Goal: Check status: Check status

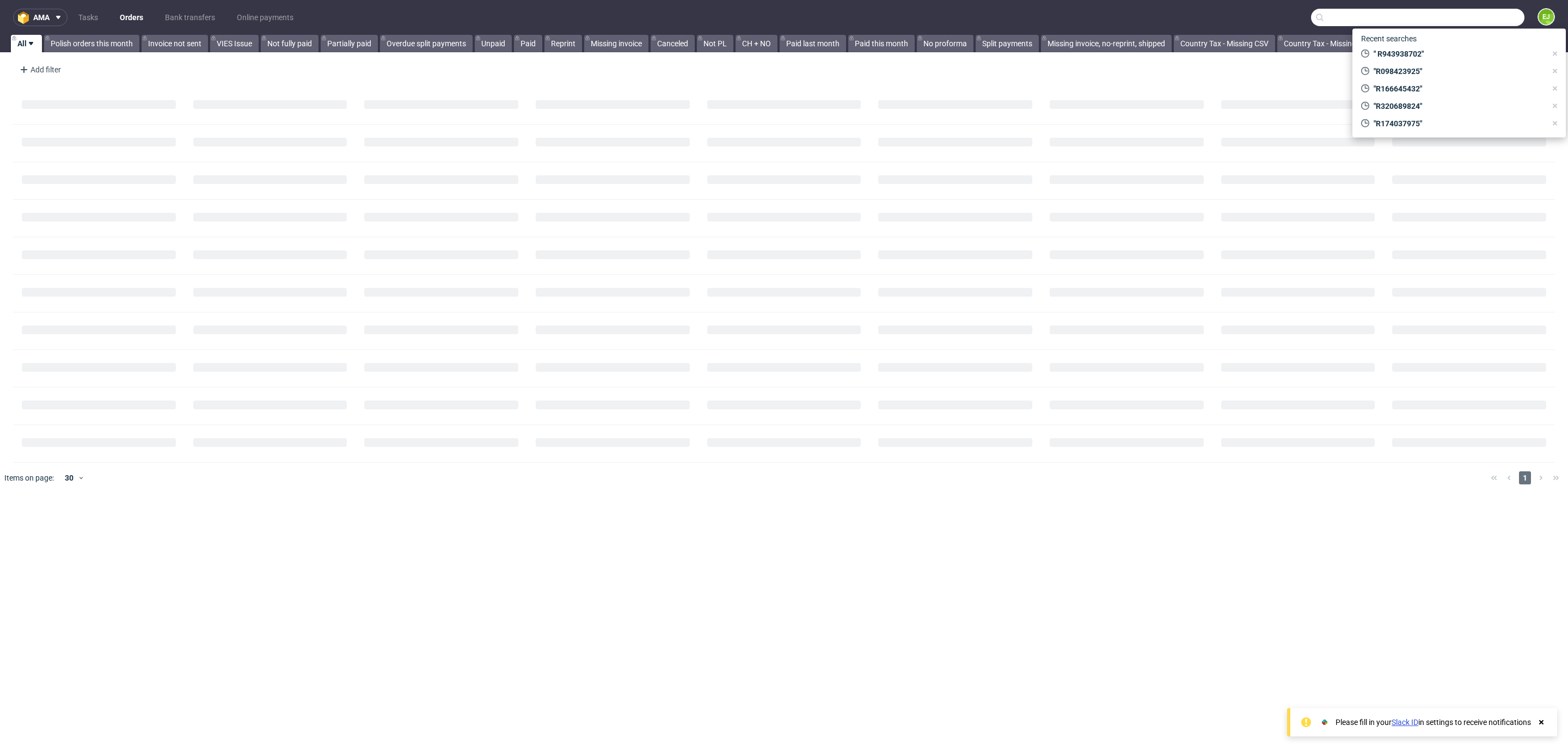
click at [1446, 10] on input "text" at bounding box center [1418, 17] width 213 height 17
paste input "R142081471"
type input "R142081471"
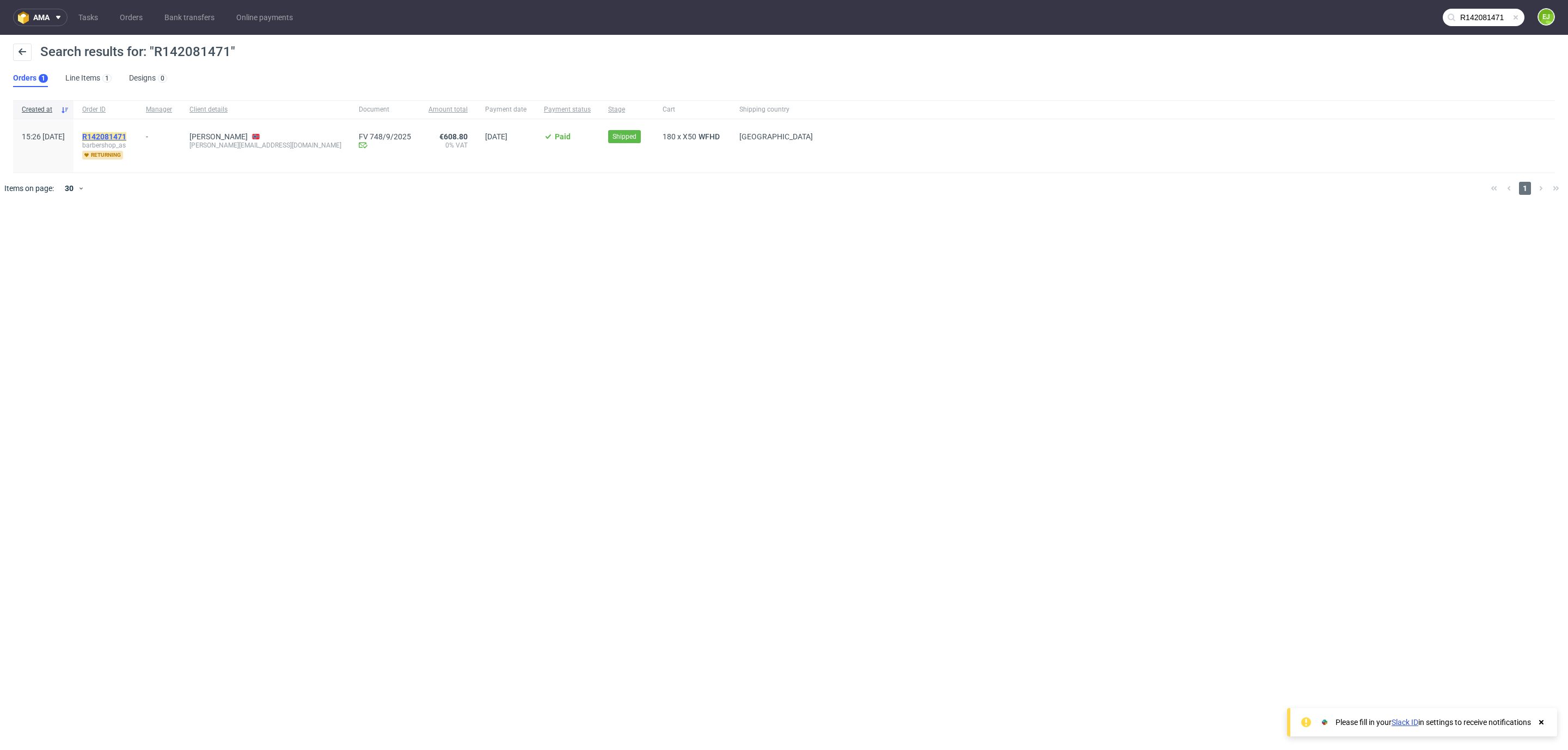
click at [126, 132] on mark "R142081471" at bounding box center [104, 136] width 44 height 9
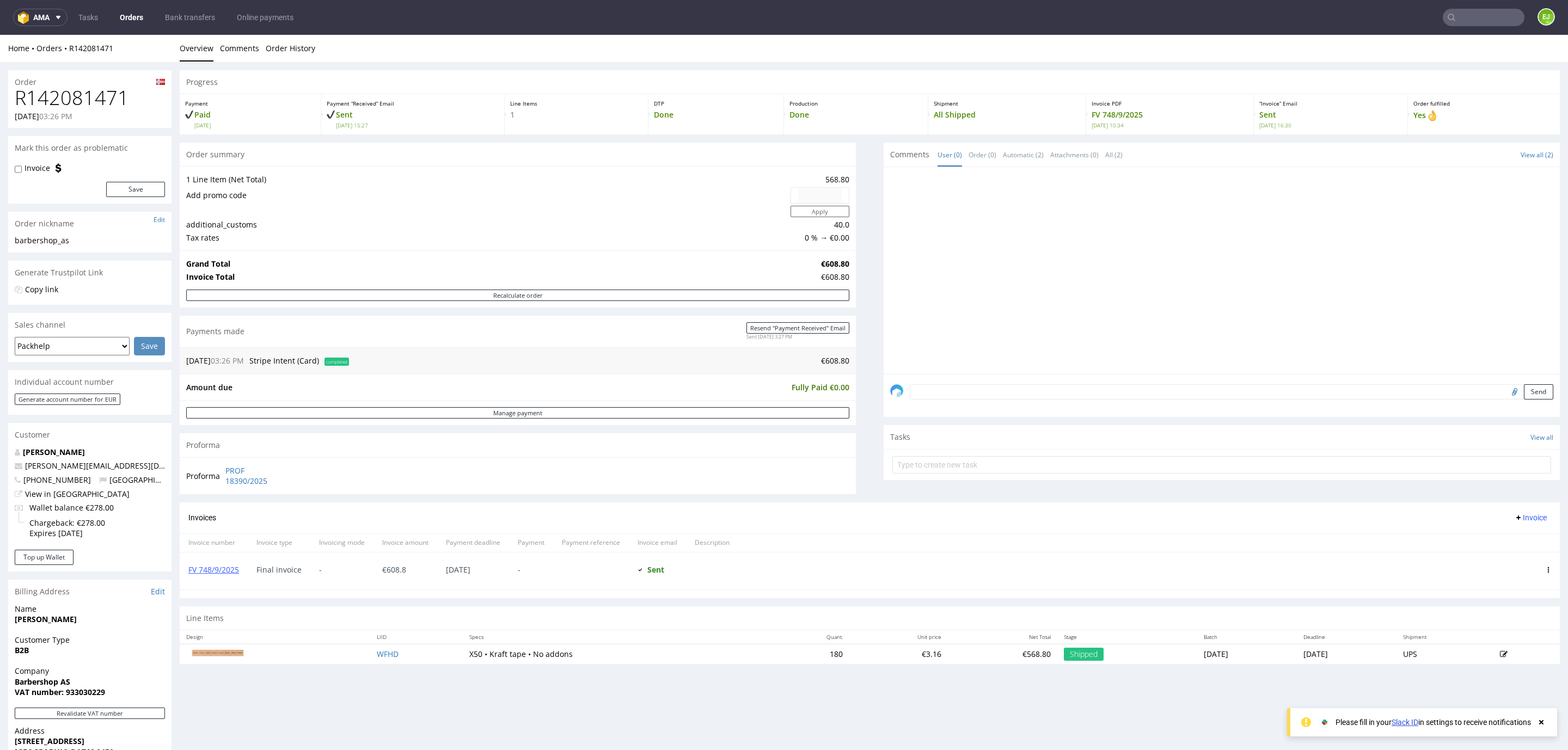
click at [233, 582] on div "FV 748/9/2025" at bounding box center [213, 571] width 68 height 37
click at [226, 575] on link "FV 748/9/2025" at bounding box center [213, 570] width 50 height 10
